Goal: Find specific page/section: Find specific page/section

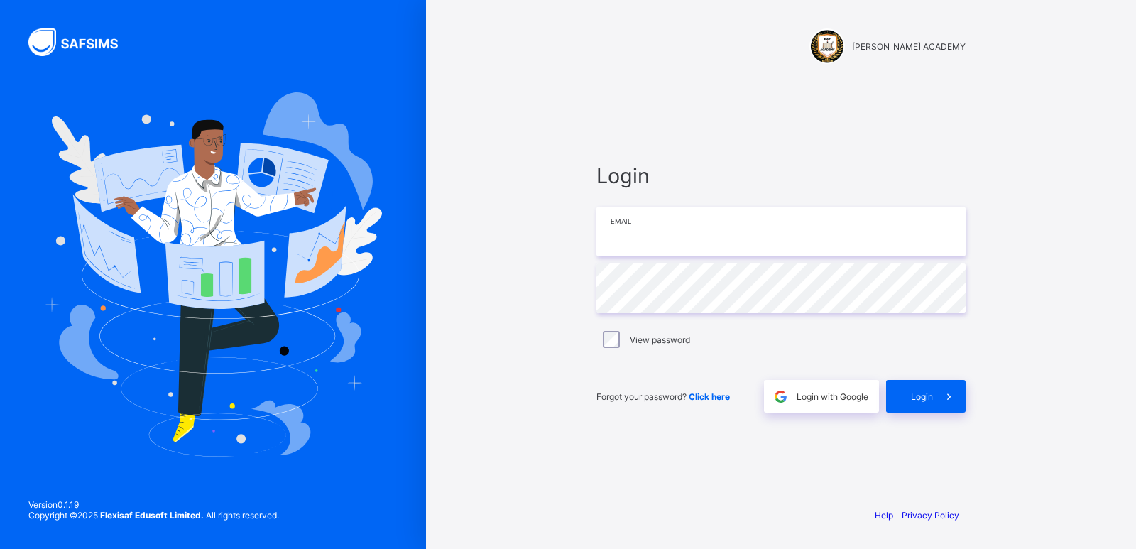
click at [629, 239] on input "email" at bounding box center [780, 232] width 369 height 50
type input "**********"
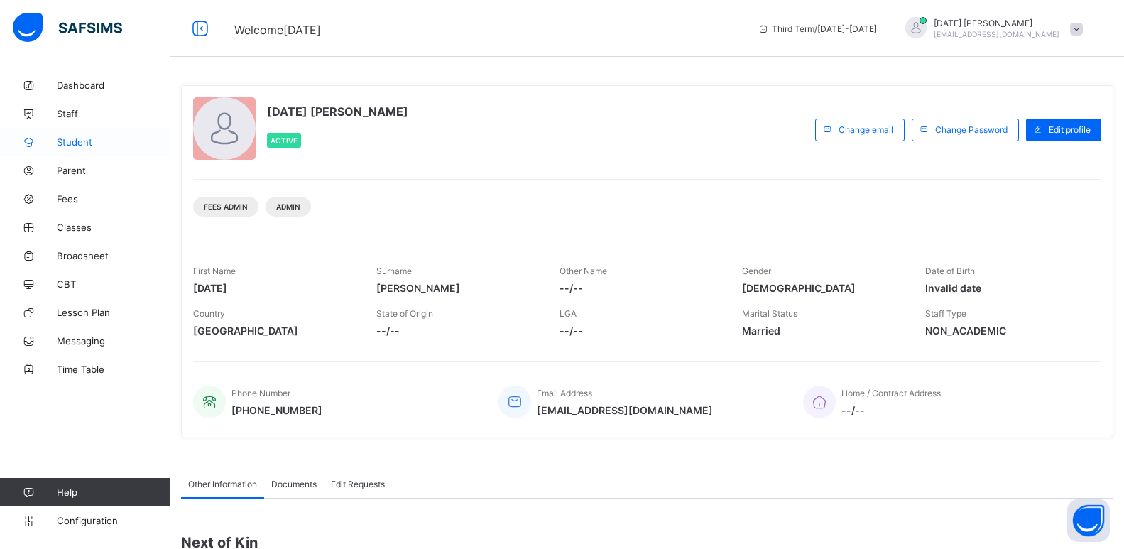
click at [81, 135] on link "Student" at bounding box center [85, 142] width 170 height 28
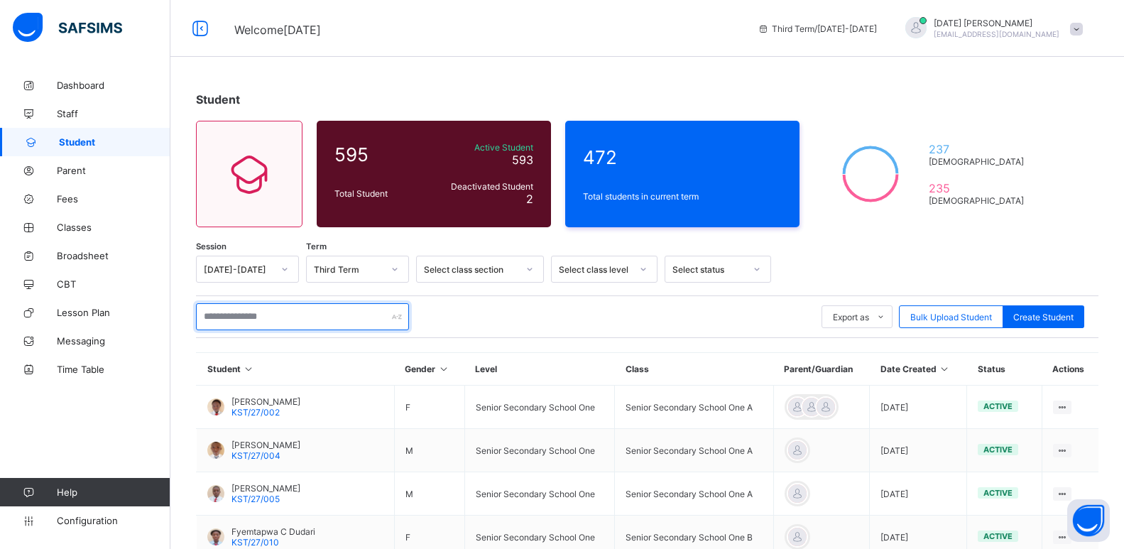
click at [242, 317] on input "text" at bounding box center [302, 316] width 213 height 27
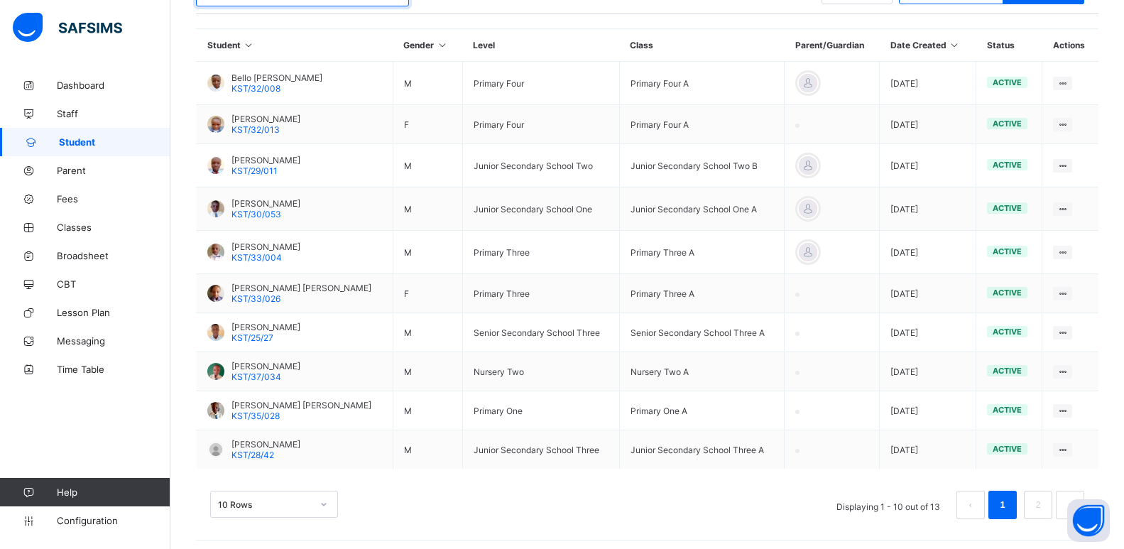
scroll to position [329, 0]
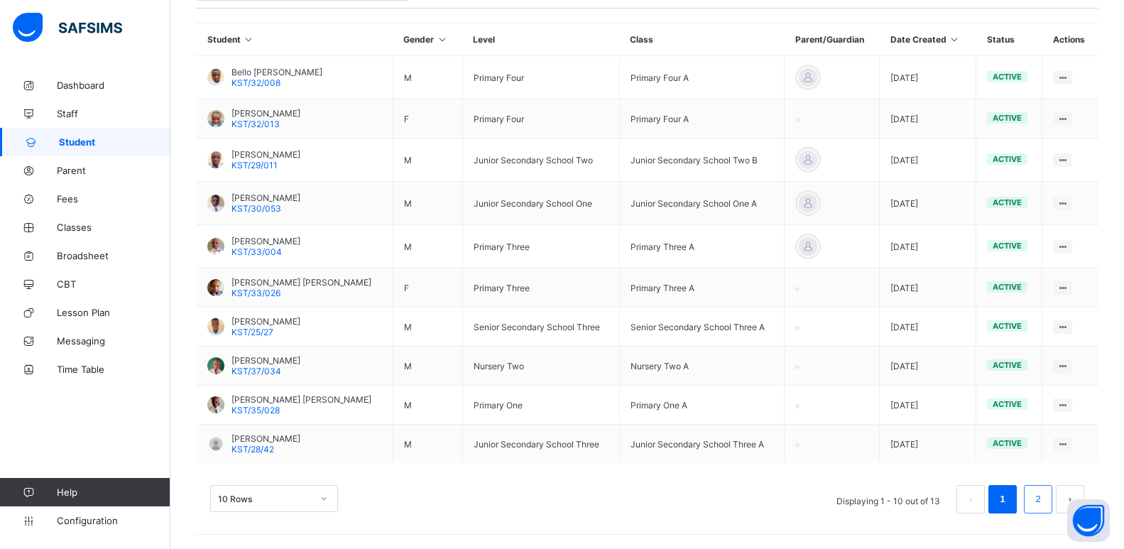
click at [1045, 500] on link "2" at bounding box center [1037, 499] width 13 height 18
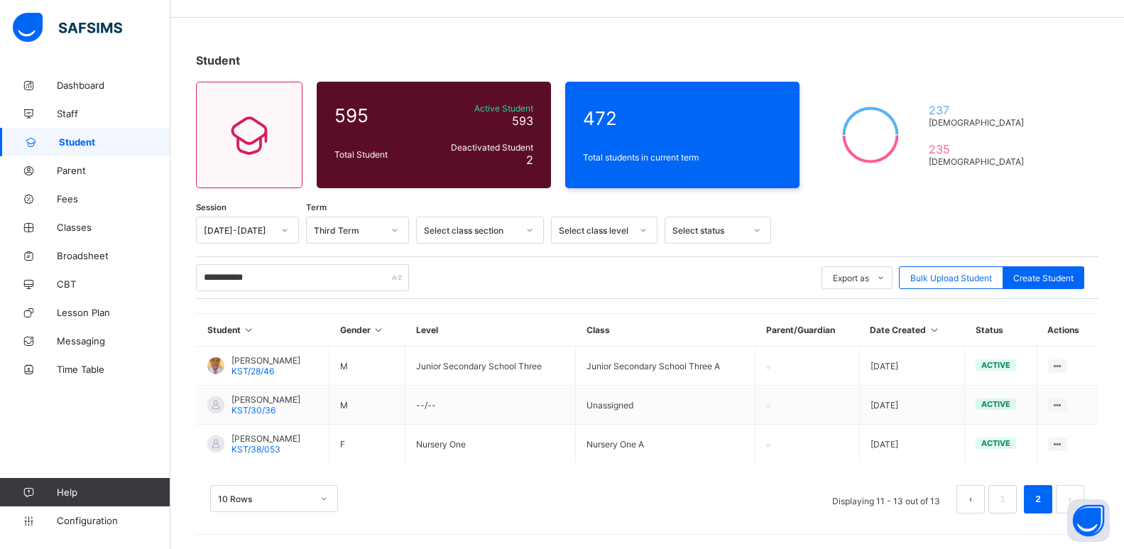
scroll to position [39, 0]
click at [1009, 495] on link "1" at bounding box center [1002, 499] width 13 height 18
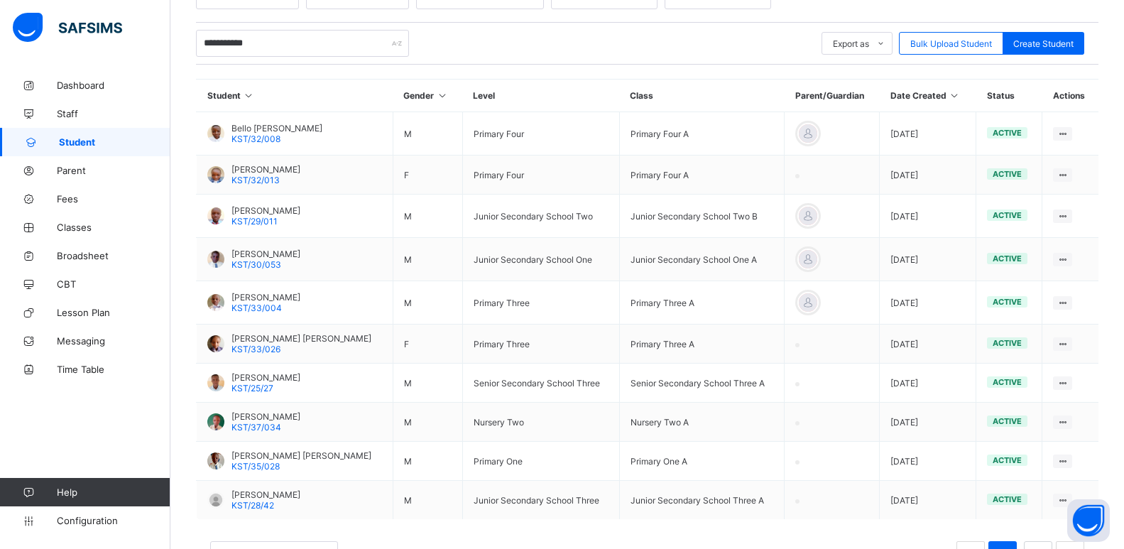
scroll to position [276, 0]
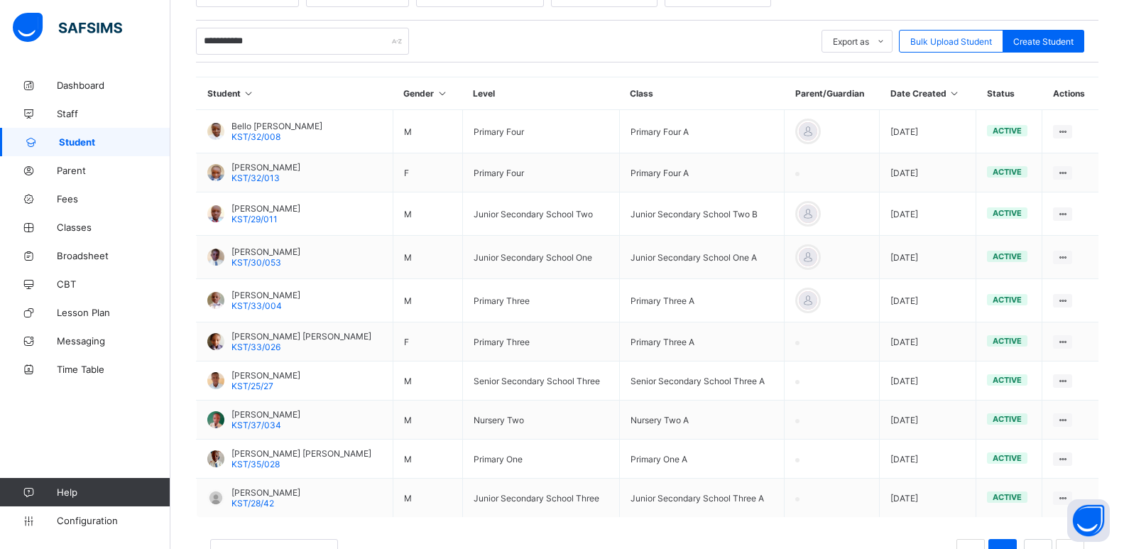
click at [83, 145] on span "Student" at bounding box center [114, 141] width 111 height 11
drag, startPoint x: 282, startPoint y: 47, endPoint x: 198, endPoint y: 46, distance: 83.8
click at [198, 46] on input "**********" at bounding box center [302, 41] width 213 height 27
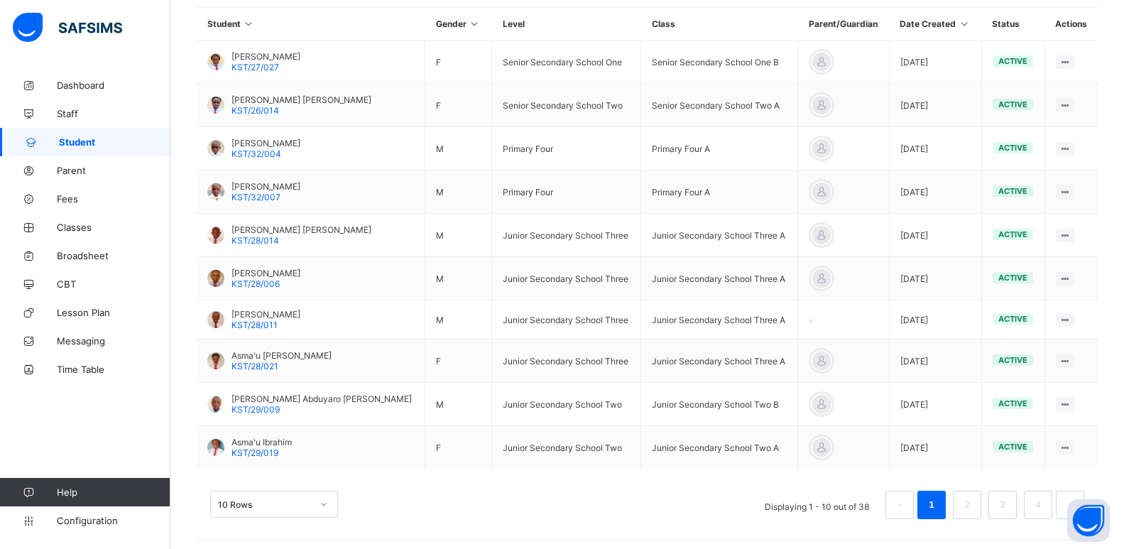
scroll to position [351, 0]
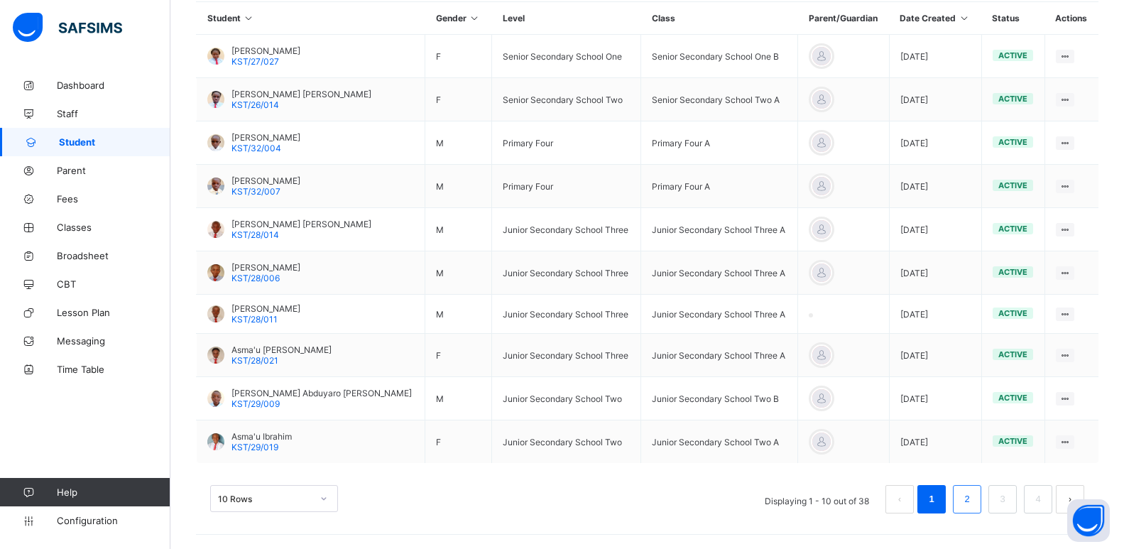
click at [974, 499] on link "2" at bounding box center [966, 499] width 13 height 18
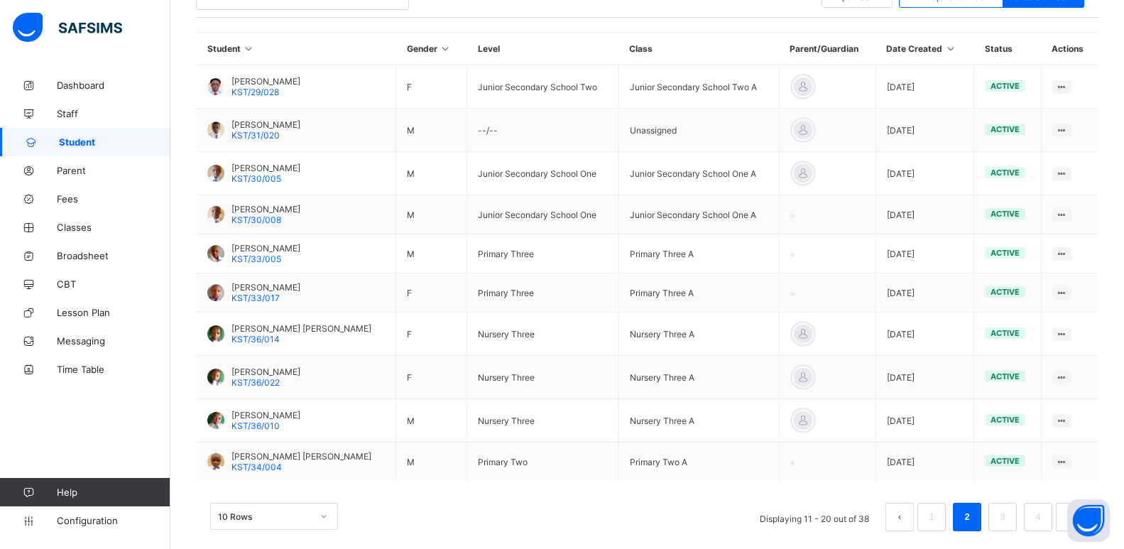
scroll to position [338, 0]
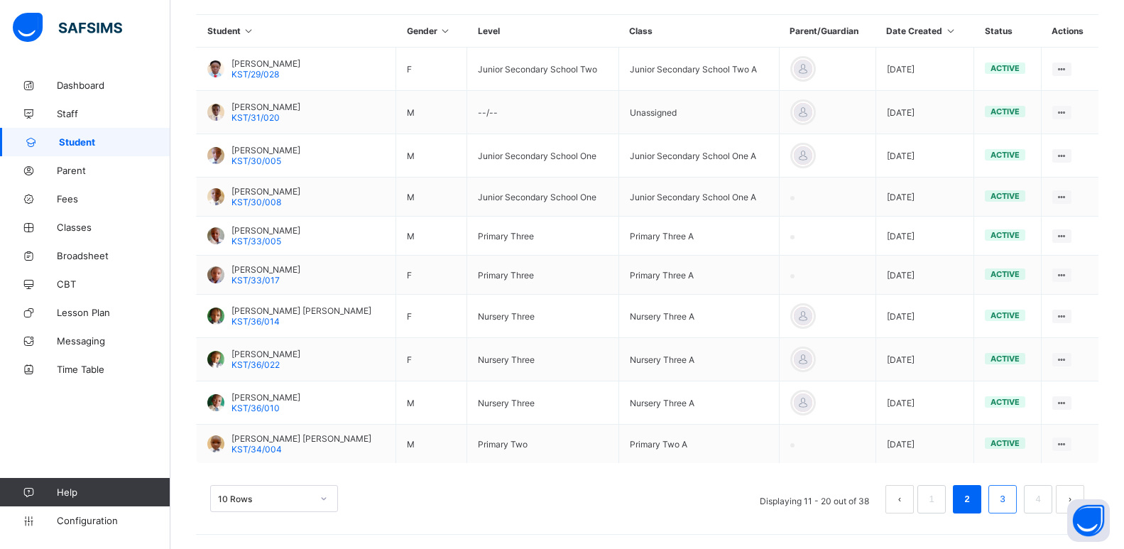
click at [1009, 498] on link "3" at bounding box center [1002, 499] width 13 height 18
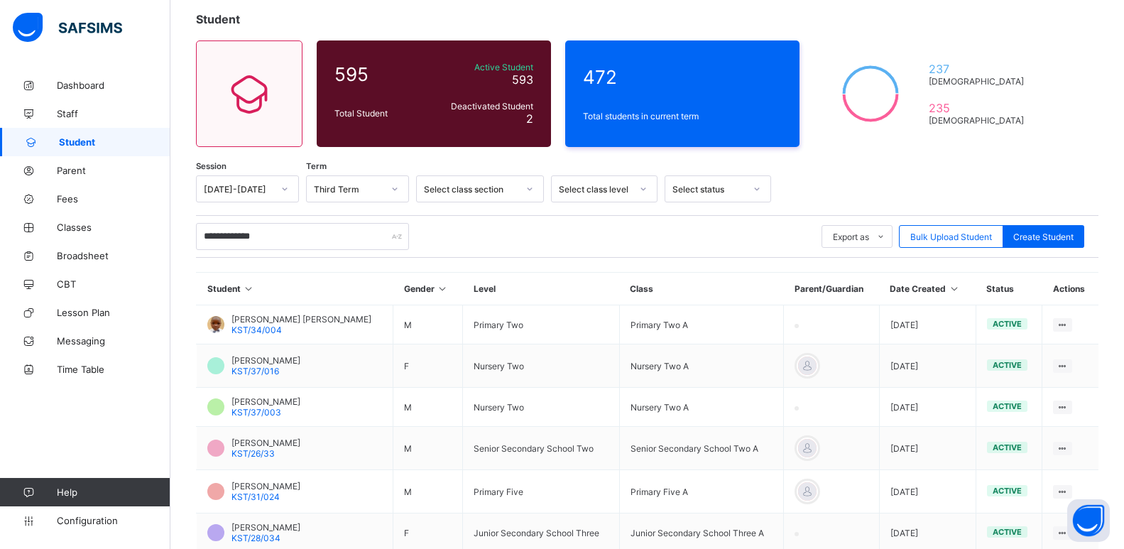
scroll to position [334, 0]
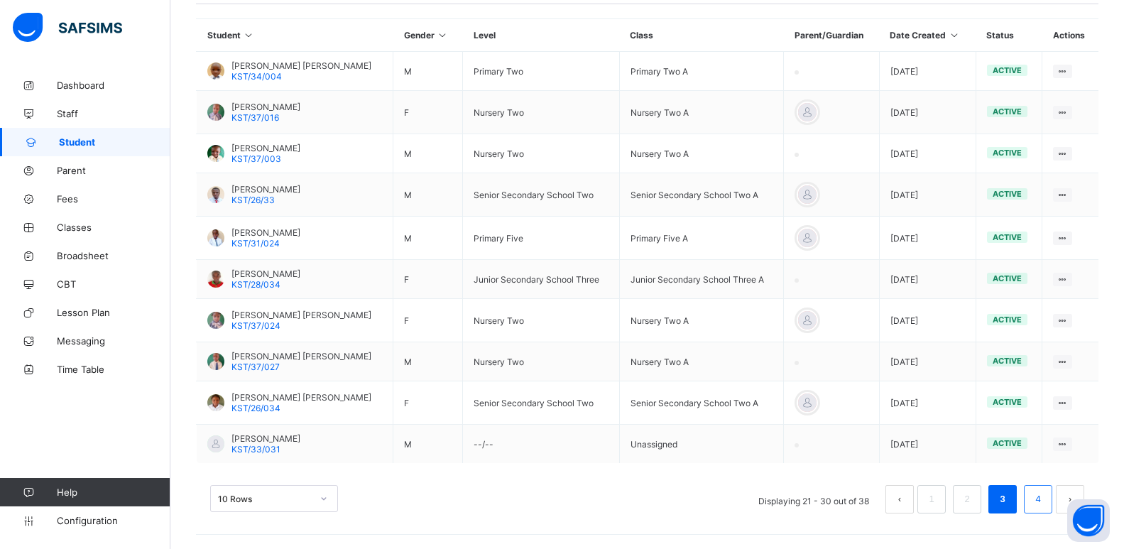
click at [1045, 498] on link "4" at bounding box center [1037, 499] width 13 height 18
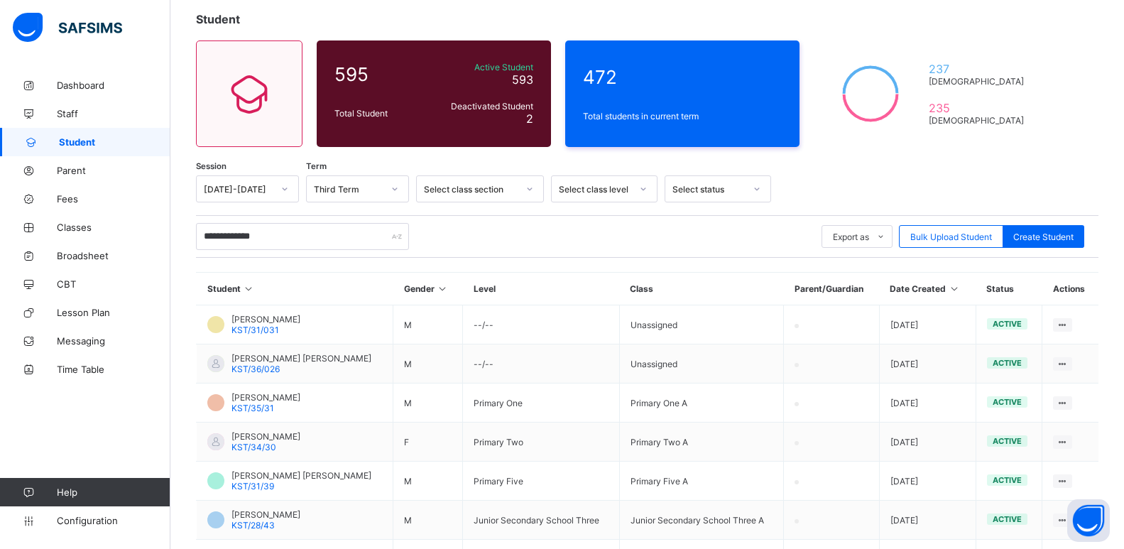
scroll to position [234, 0]
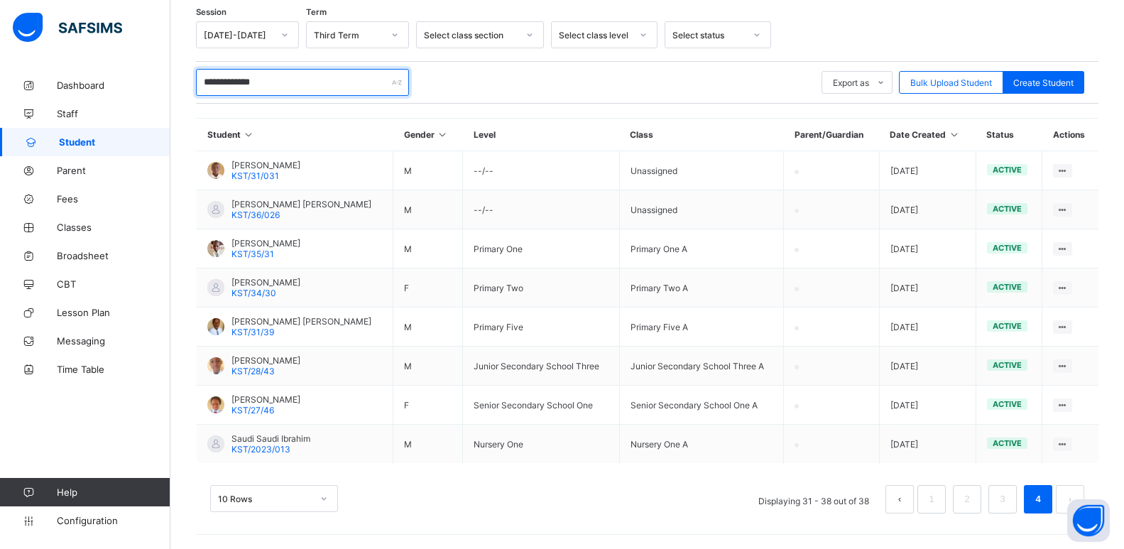
drag, startPoint x: 268, startPoint y: 88, endPoint x: 179, endPoint y: 87, distance: 88.8
click at [179, 87] on div "**********" at bounding box center [647, 193] width 954 height 712
type input "****"
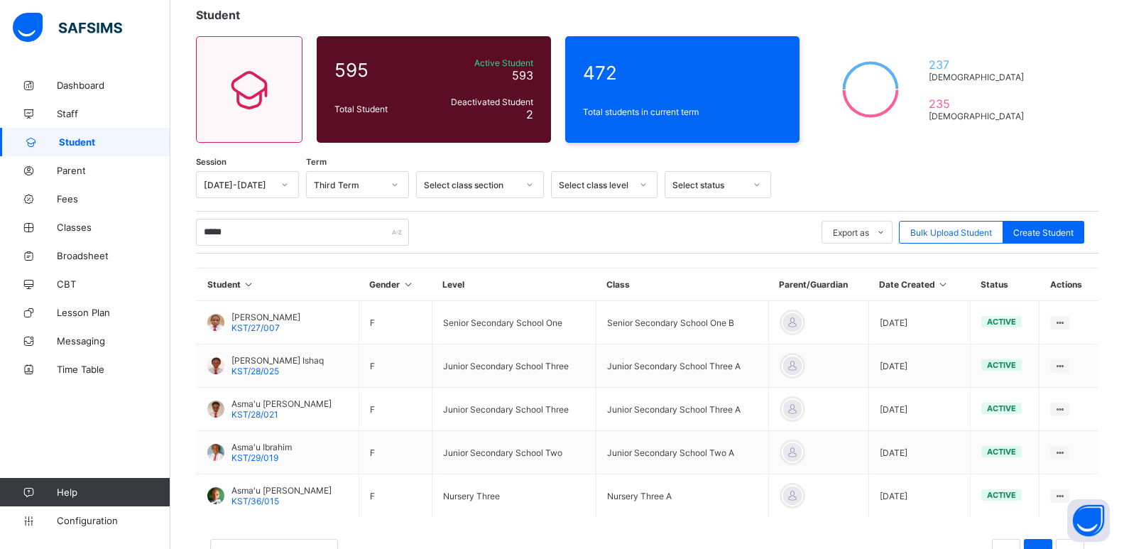
scroll to position [85, 0]
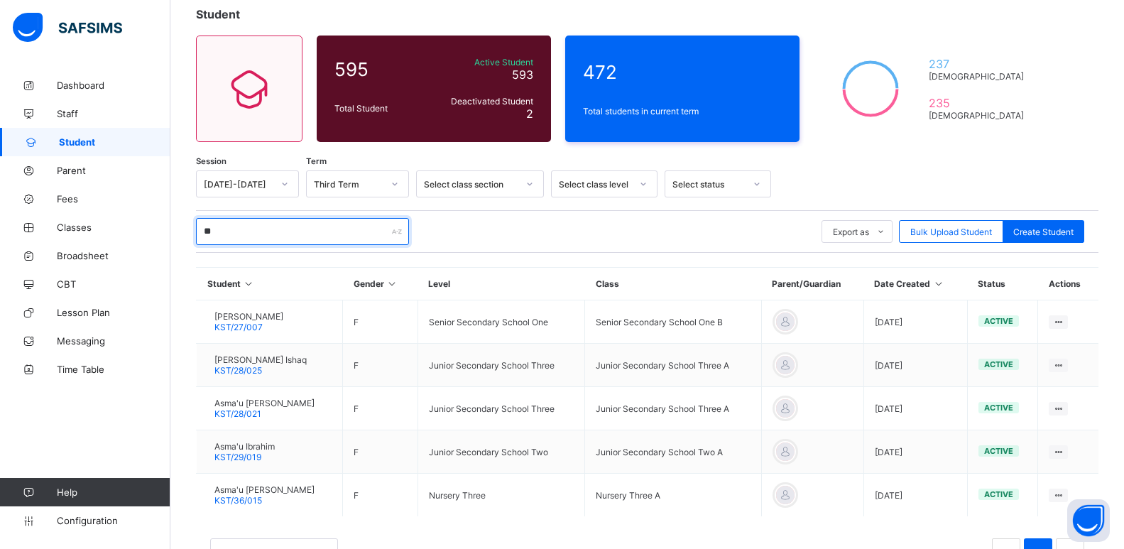
type input "*"
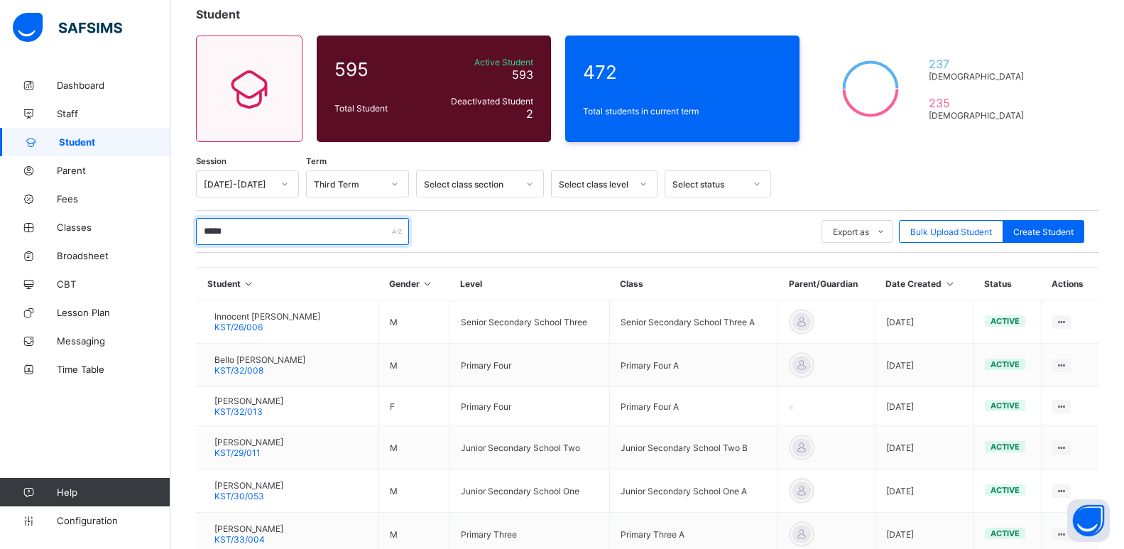
type input "*****"
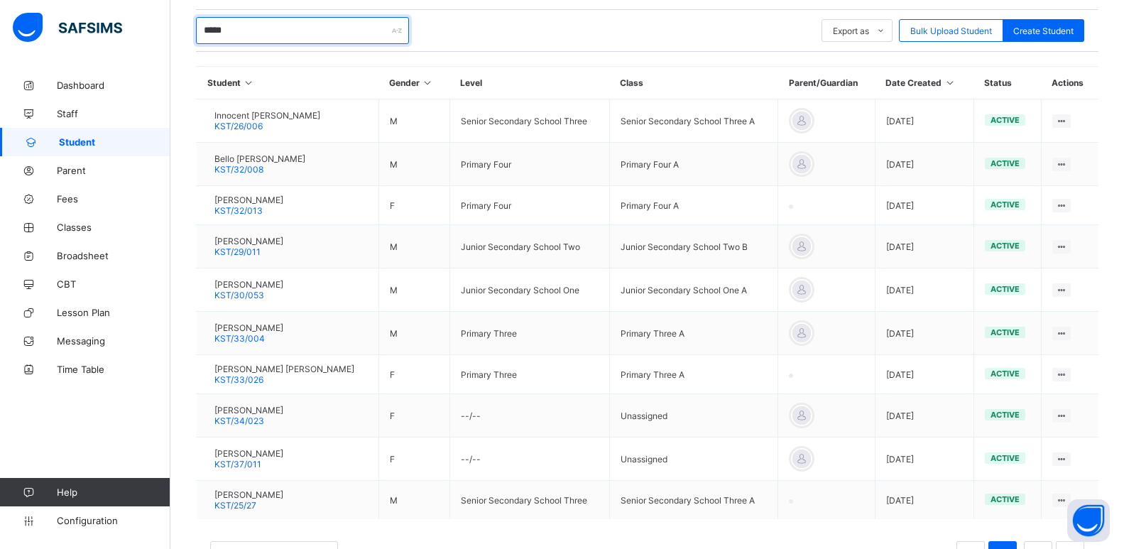
scroll to position [284, 0]
